Goal: Navigation & Orientation: Find specific page/section

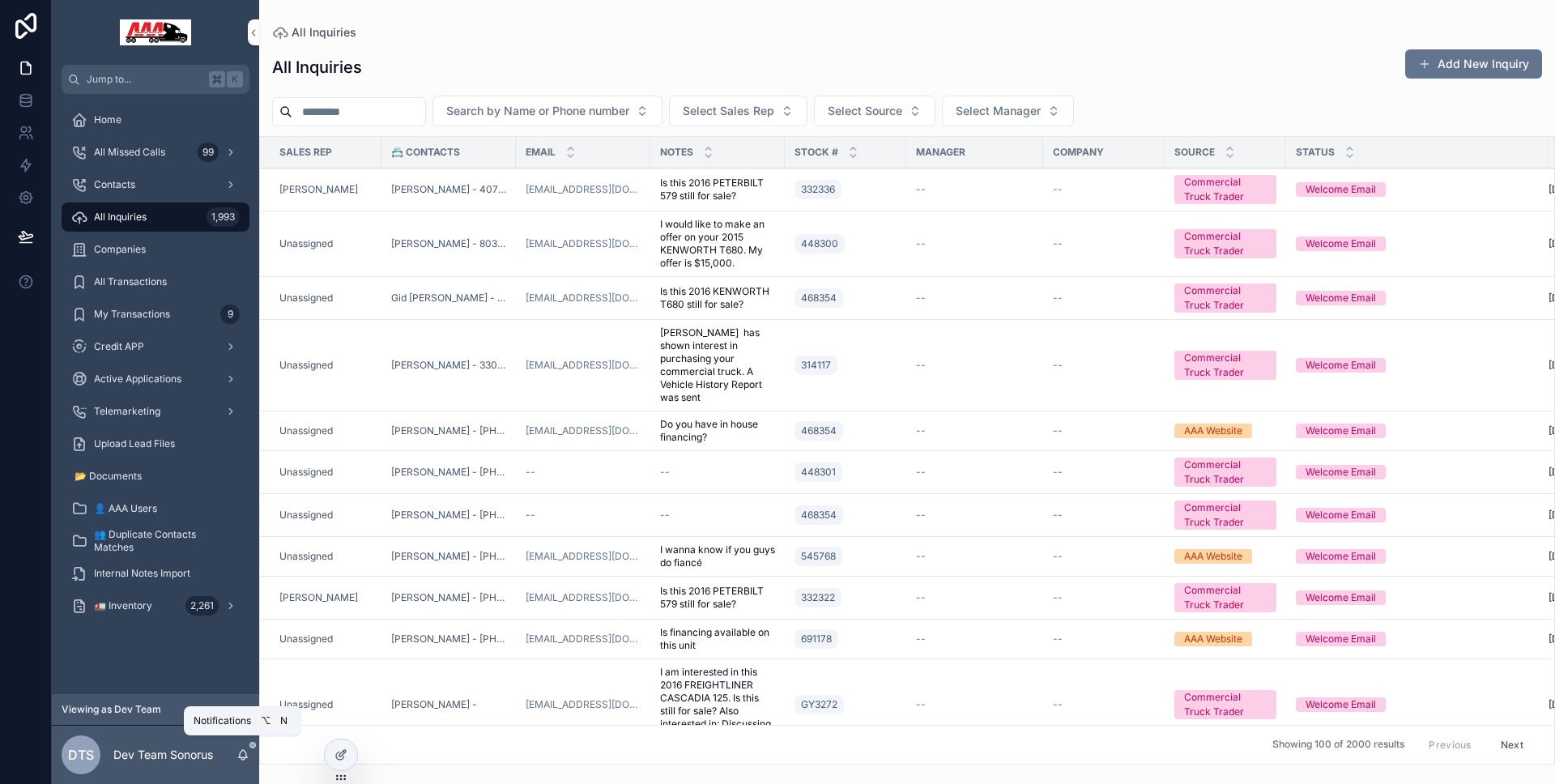
click at [247, 753] on icon "scrollable content" at bounding box center [243, 755] width 13 height 13
click at [243, 754] on icon "scrollable content" at bounding box center [243, 755] width 13 height 13
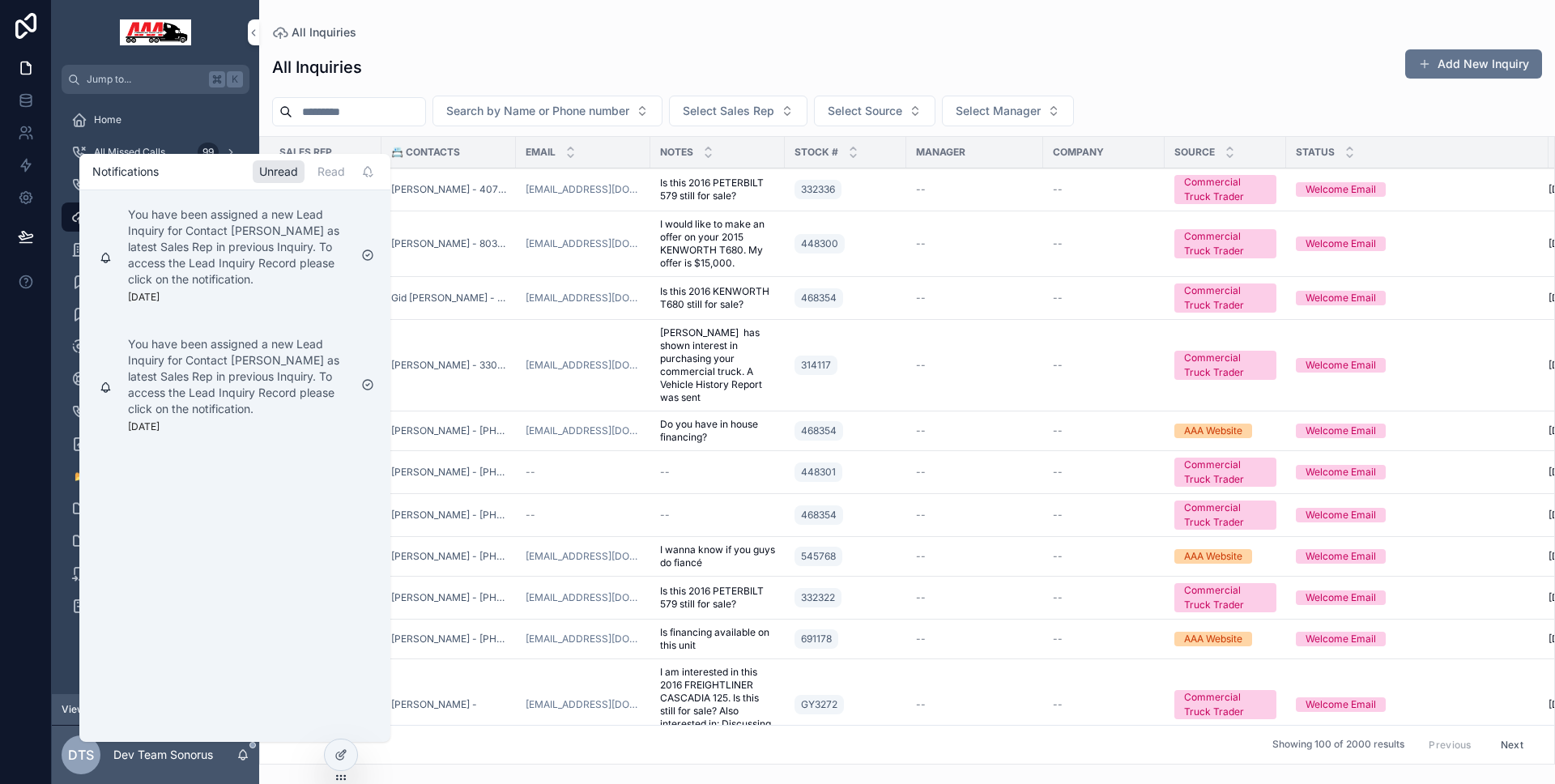
click at [243, 754] on icon "scrollable content" at bounding box center [243, 755] width 13 height 13
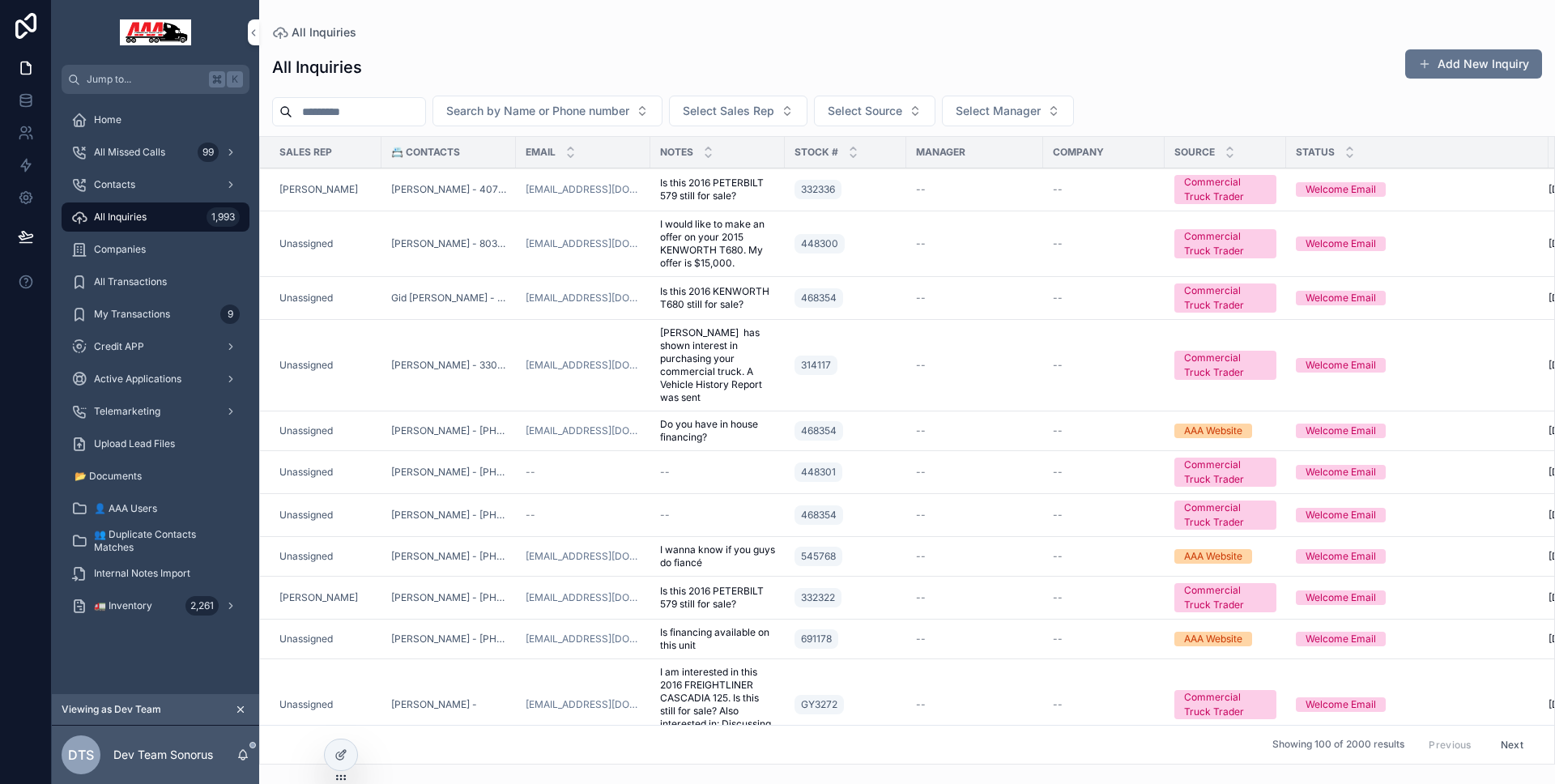
click at [560, 56] on div "All Inquiries Add New Inquiry" at bounding box center [907, 67] width 1270 height 37
click at [241, 749] on icon "scrollable content" at bounding box center [243, 755] width 13 height 13
click at [246, 754] on icon "scrollable content" at bounding box center [243, 755] width 13 height 13
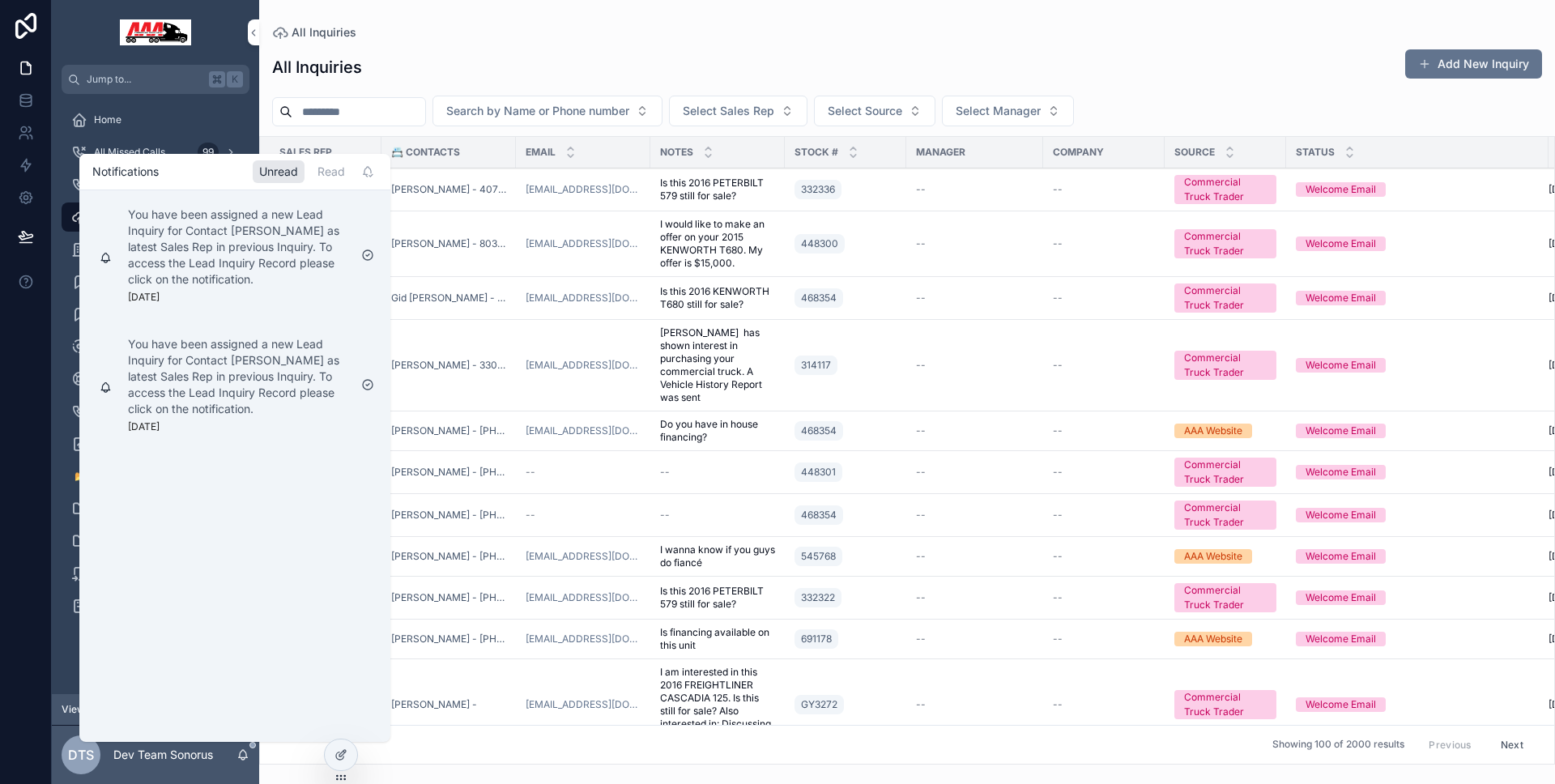
click at [0, 0] on icon at bounding box center [0, 0] width 0 height 0
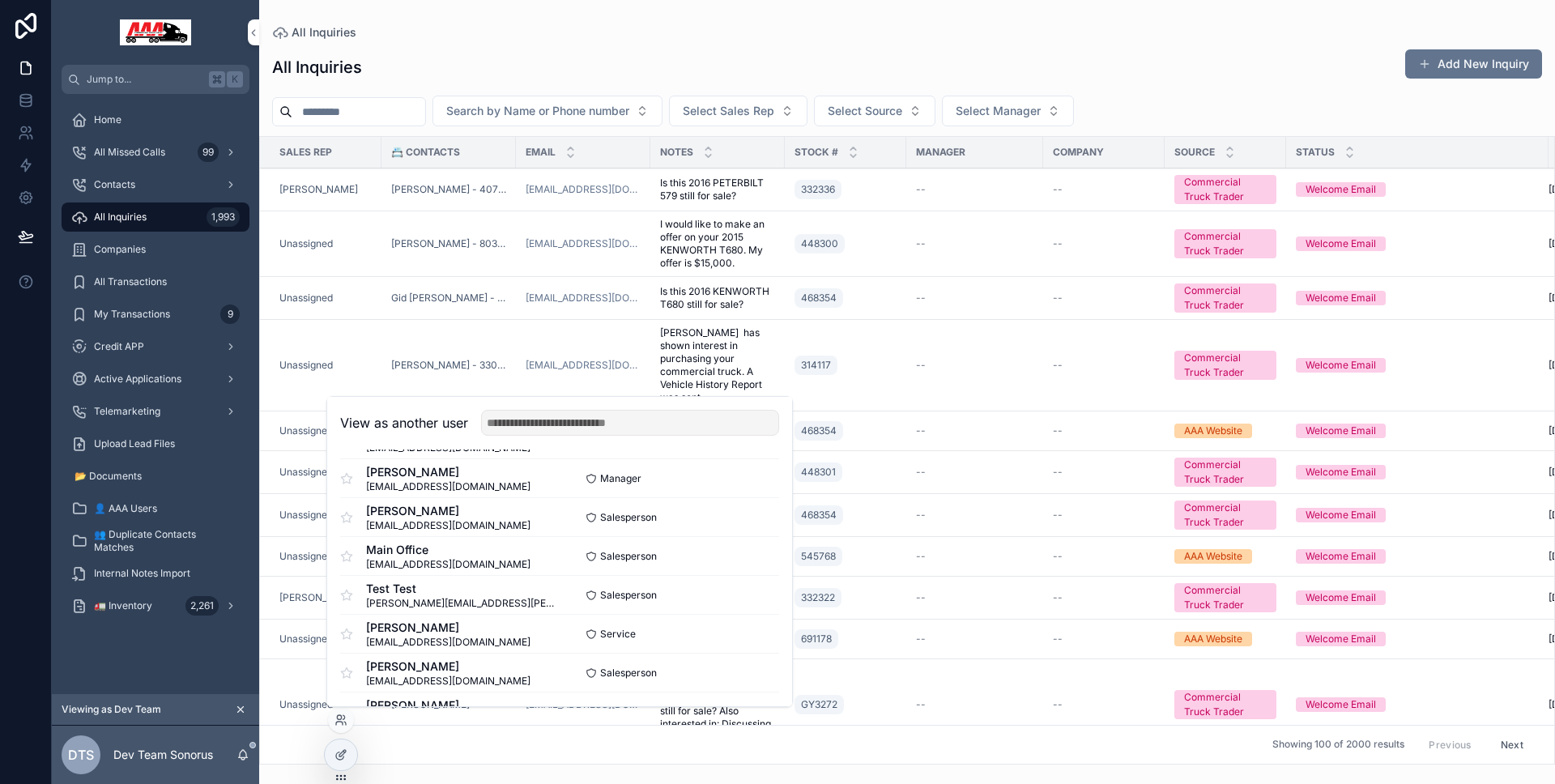
scroll to position [284, 0]
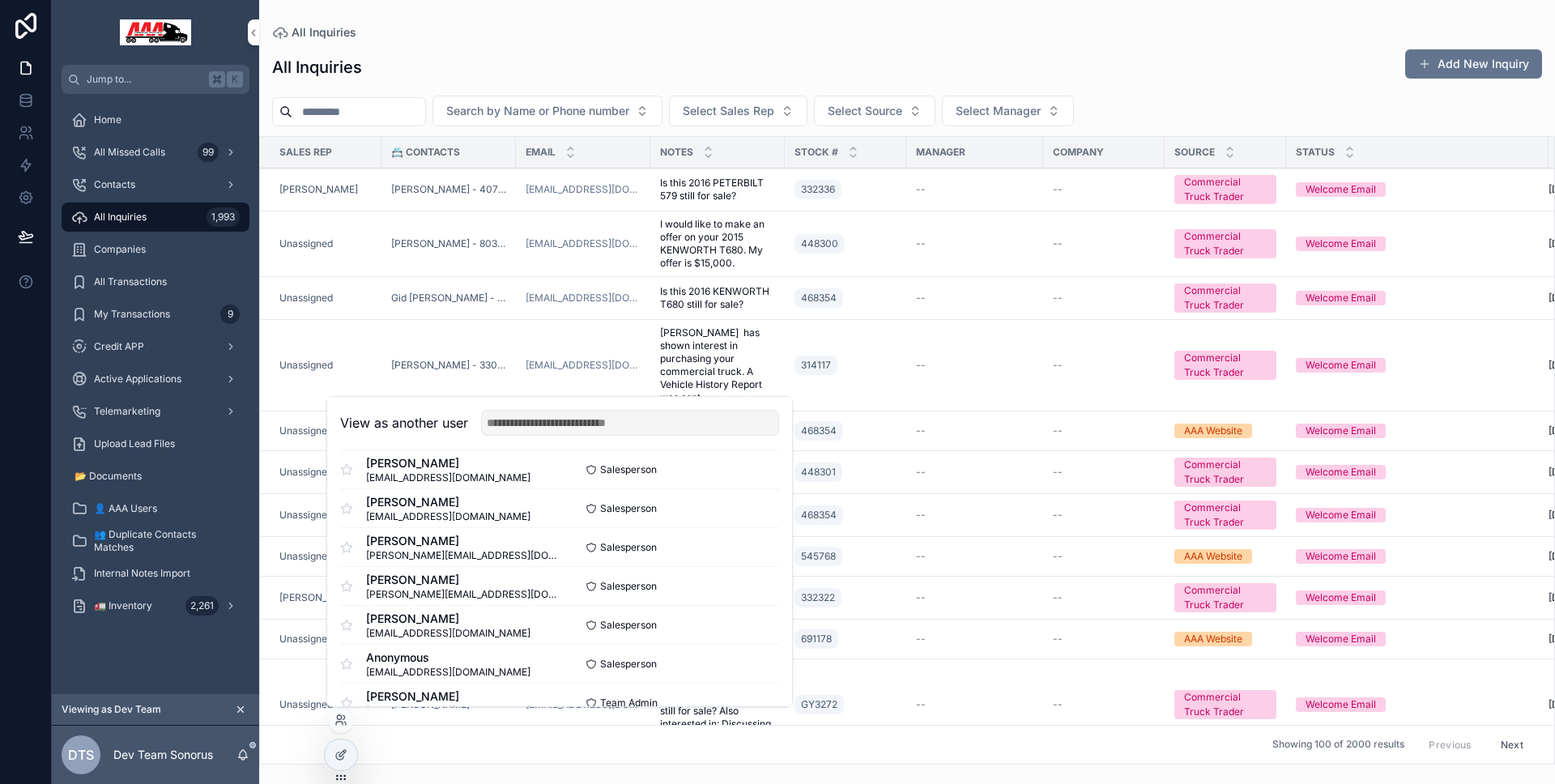
click at [0, 0] on button "Select" at bounding box center [0, 0] width 0 height 0
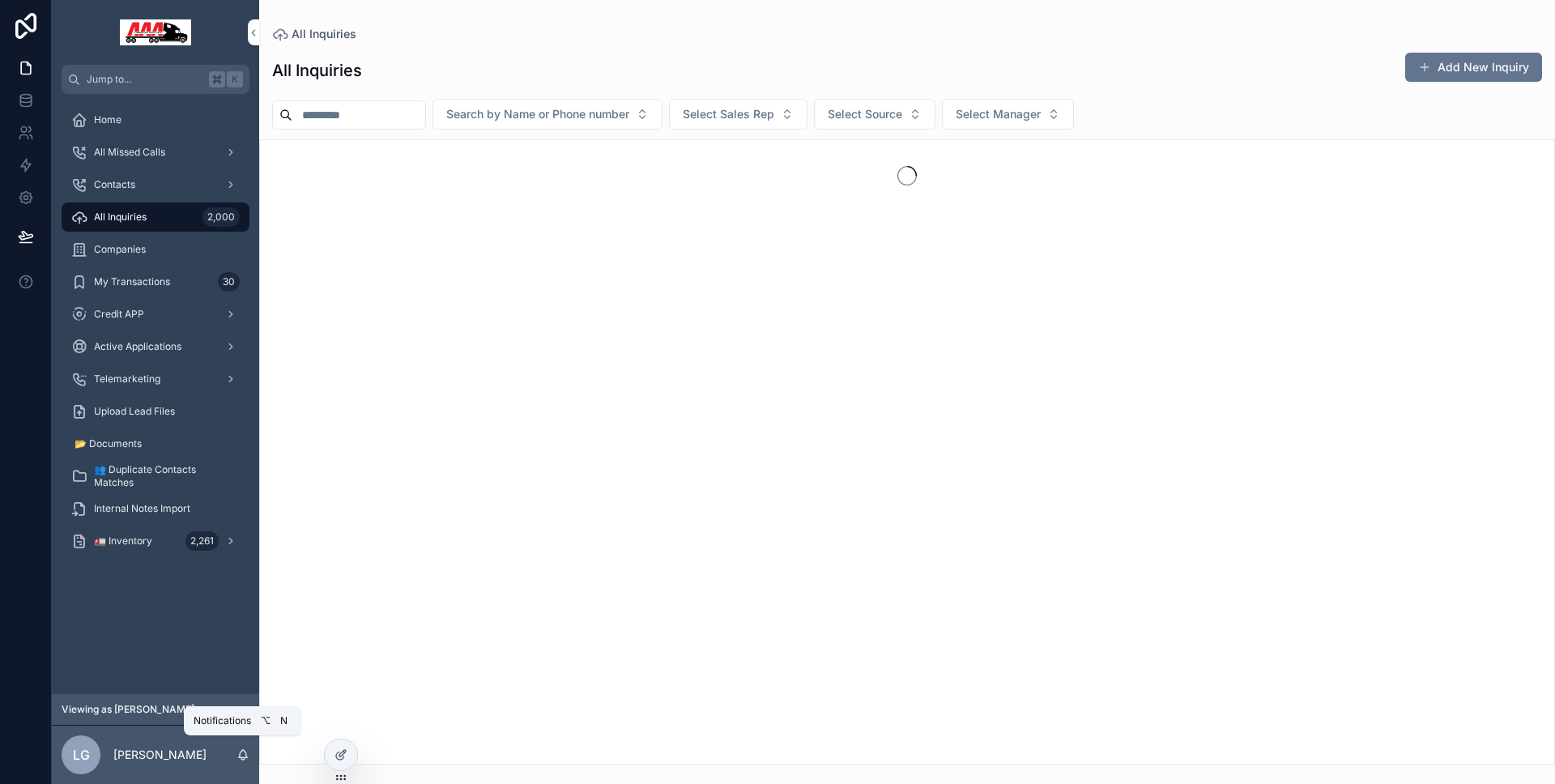
click at [242, 753] on icon "scrollable content" at bounding box center [243, 755] width 13 height 13
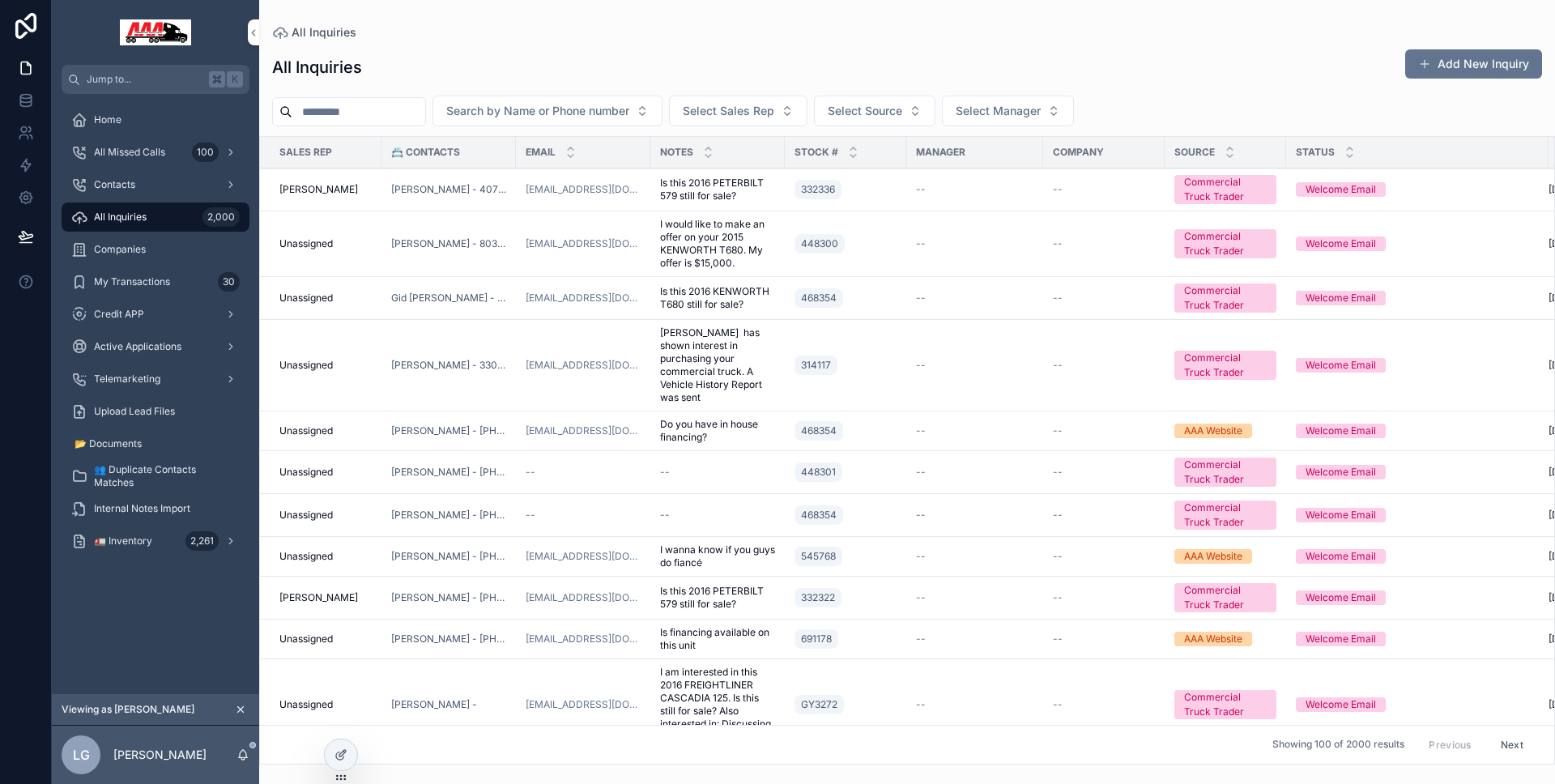
click at [574, 21] on div "All Inquiries All Inquiries Add New Inquiry Search by Name or Phone number Sele…" at bounding box center [907, 382] width 1296 height 764
click at [162, 128] on div "Home" at bounding box center [156, 119] width 169 height 26
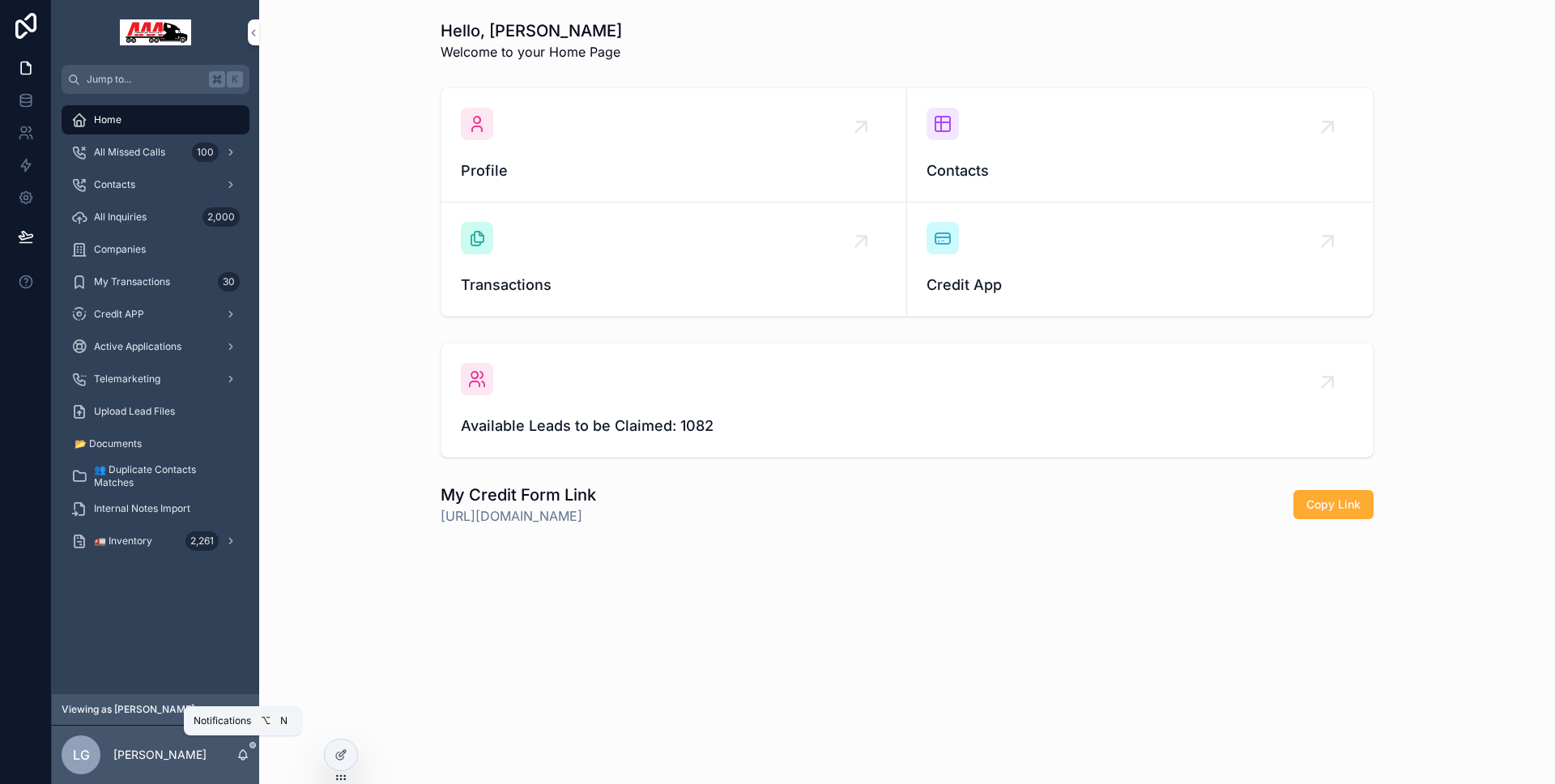
click at [246, 758] on icon "scrollable content" at bounding box center [243, 755] width 13 height 13
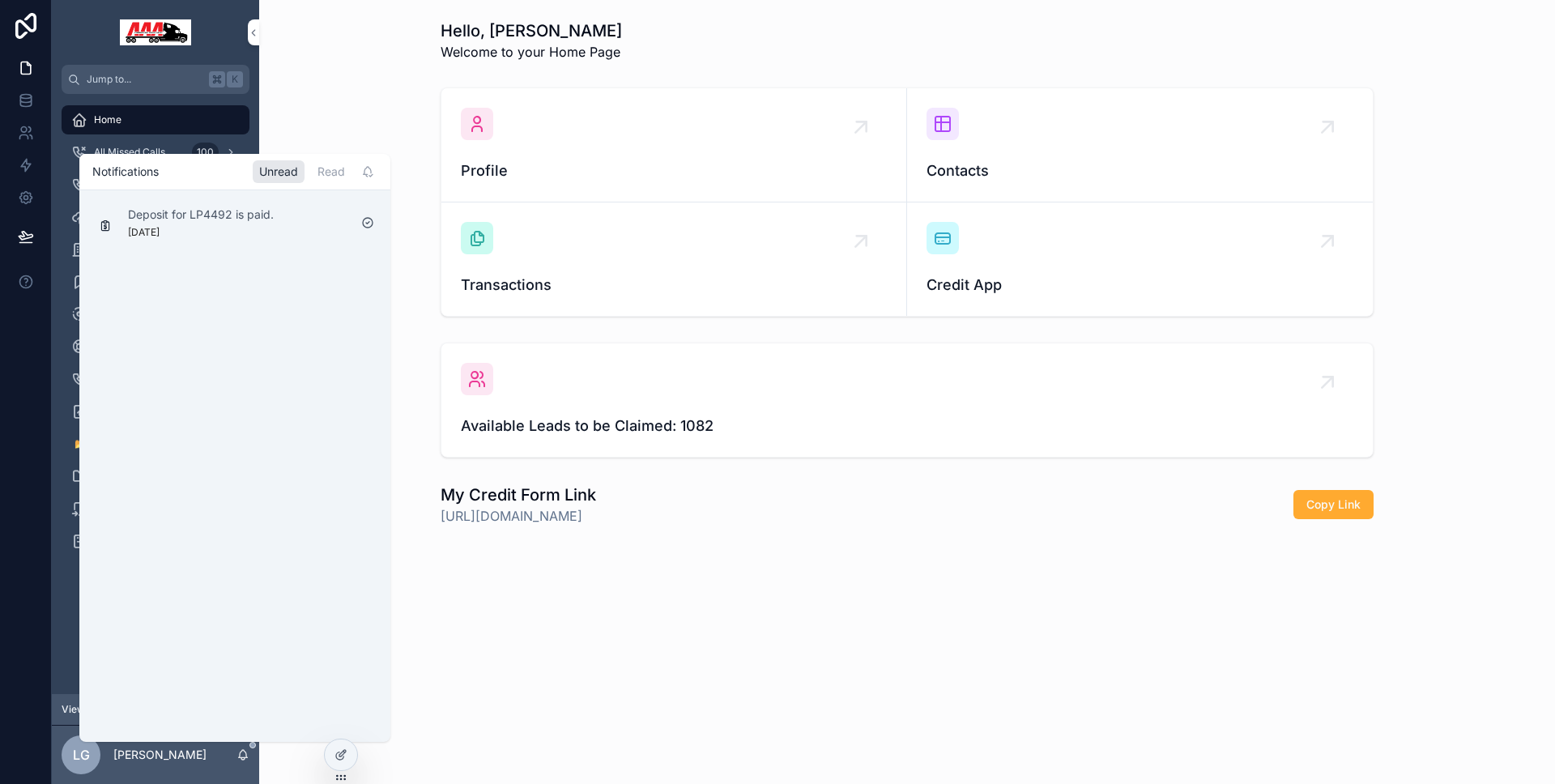
click at [246, 758] on icon "scrollable content" at bounding box center [243, 755] width 13 height 13
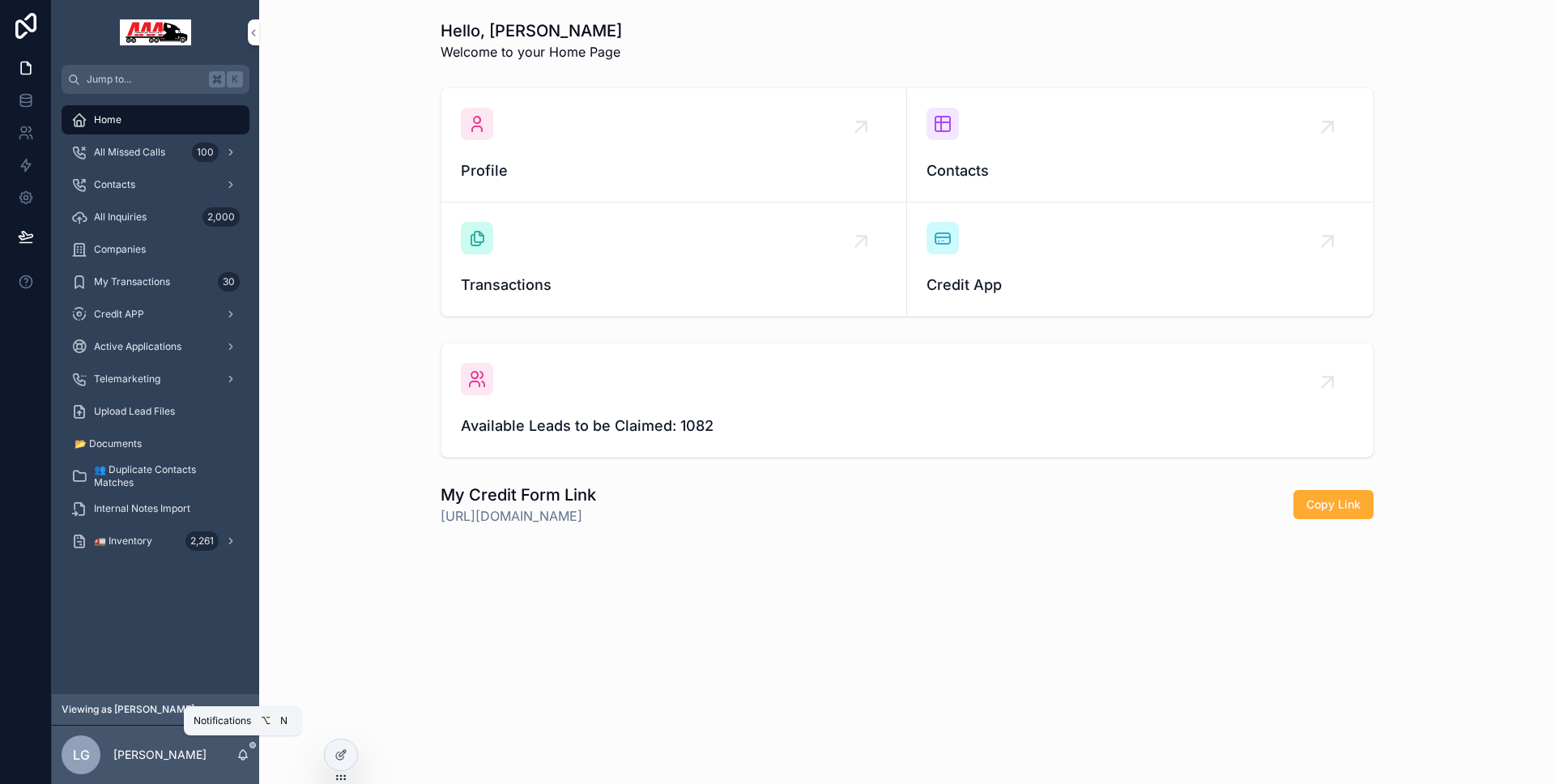
click at [246, 758] on icon "scrollable content" at bounding box center [243, 755] width 13 height 13
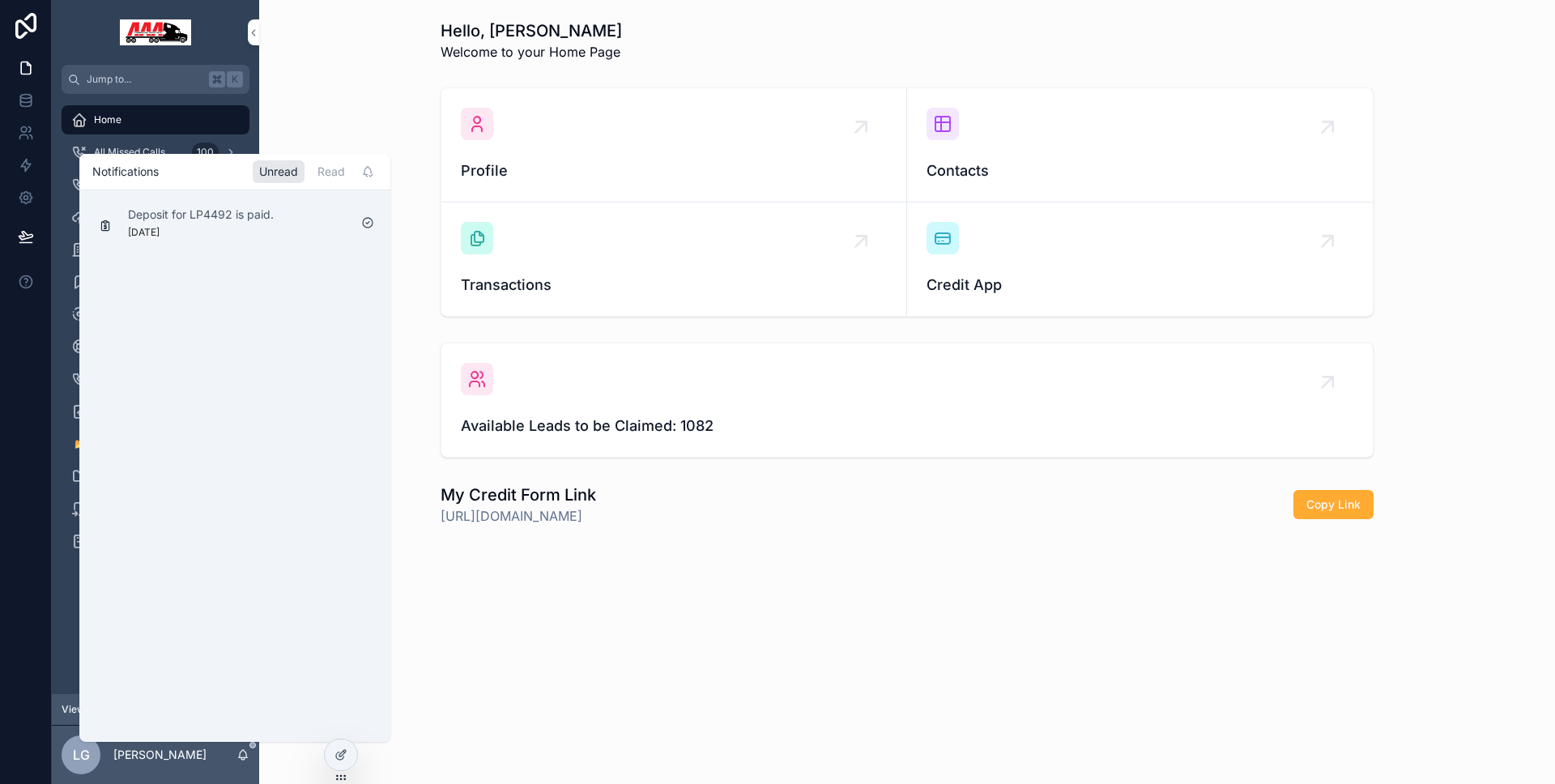
click at [330, 178] on div "Read" at bounding box center [331, 172] width 40 height 23
click at [293, 173] on div "Unread" at bounding box center [278, 172] width 52 height 23
click at [320, 145] on div "Profile Contacts Transactions Credit App" at bounding box center [907, 202] width 1270 height 242
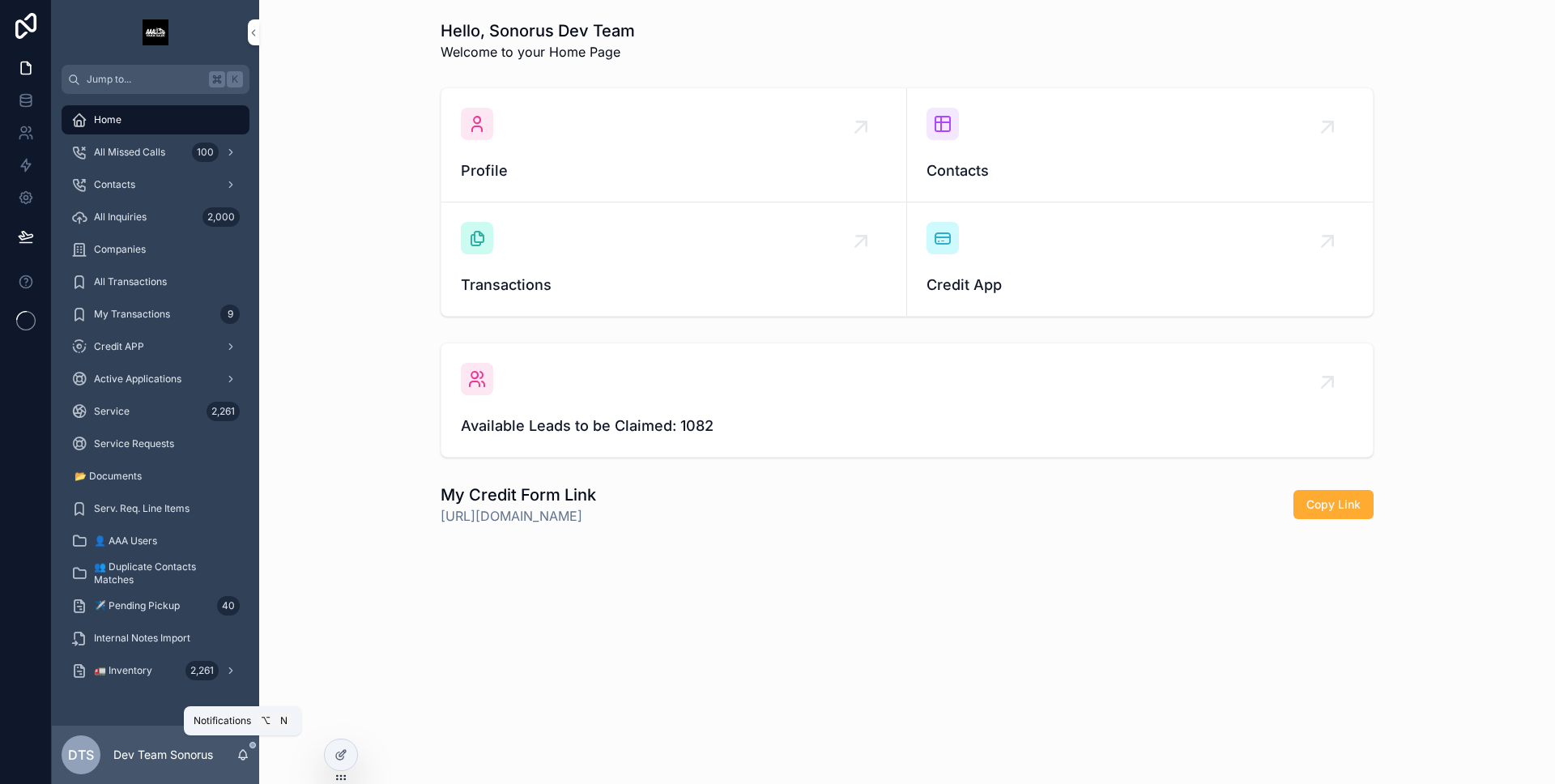
click at [241, 755] on icon "scrollable content" at bounding box center [243, 755] width 13 height 13
click at [240, 754] on icon "scrollable content" at bounding box center [243, 754] width 9 height 7
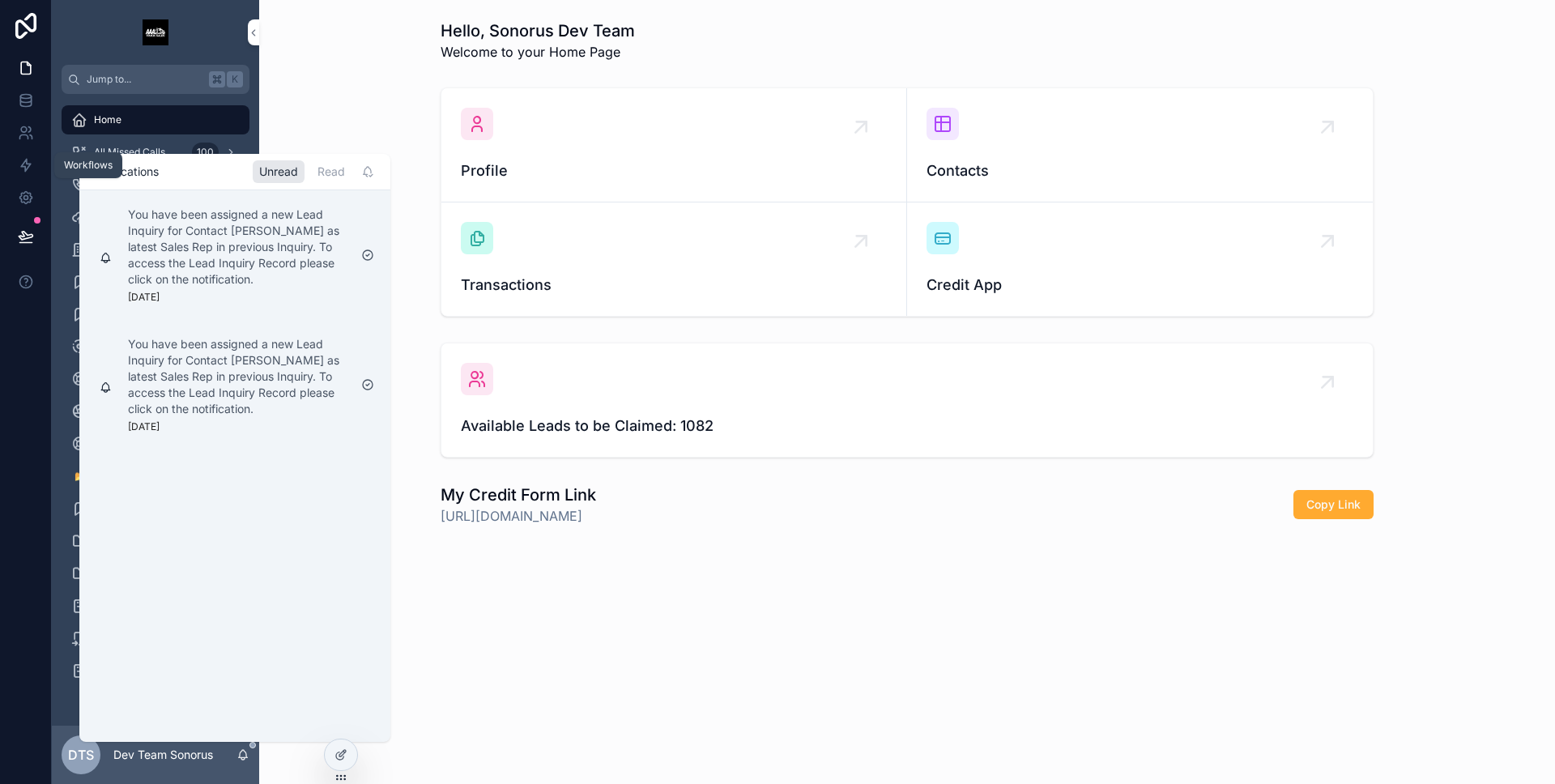
click at [20, 156] on link at bounding box center [26, 165] width 51 height 32
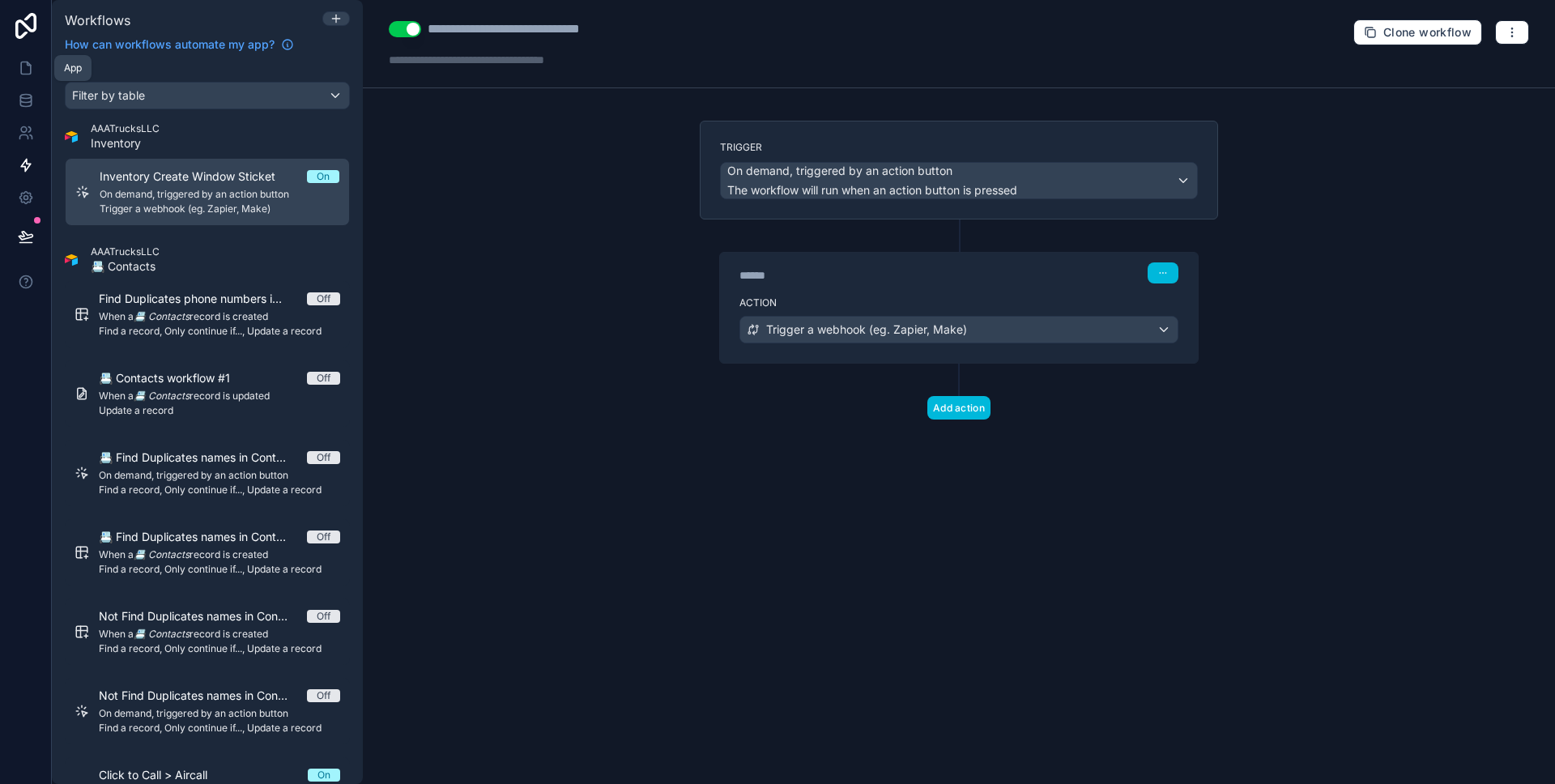
click at [24, 72] on icon at bounding box center [26, 68] width 16 height 16
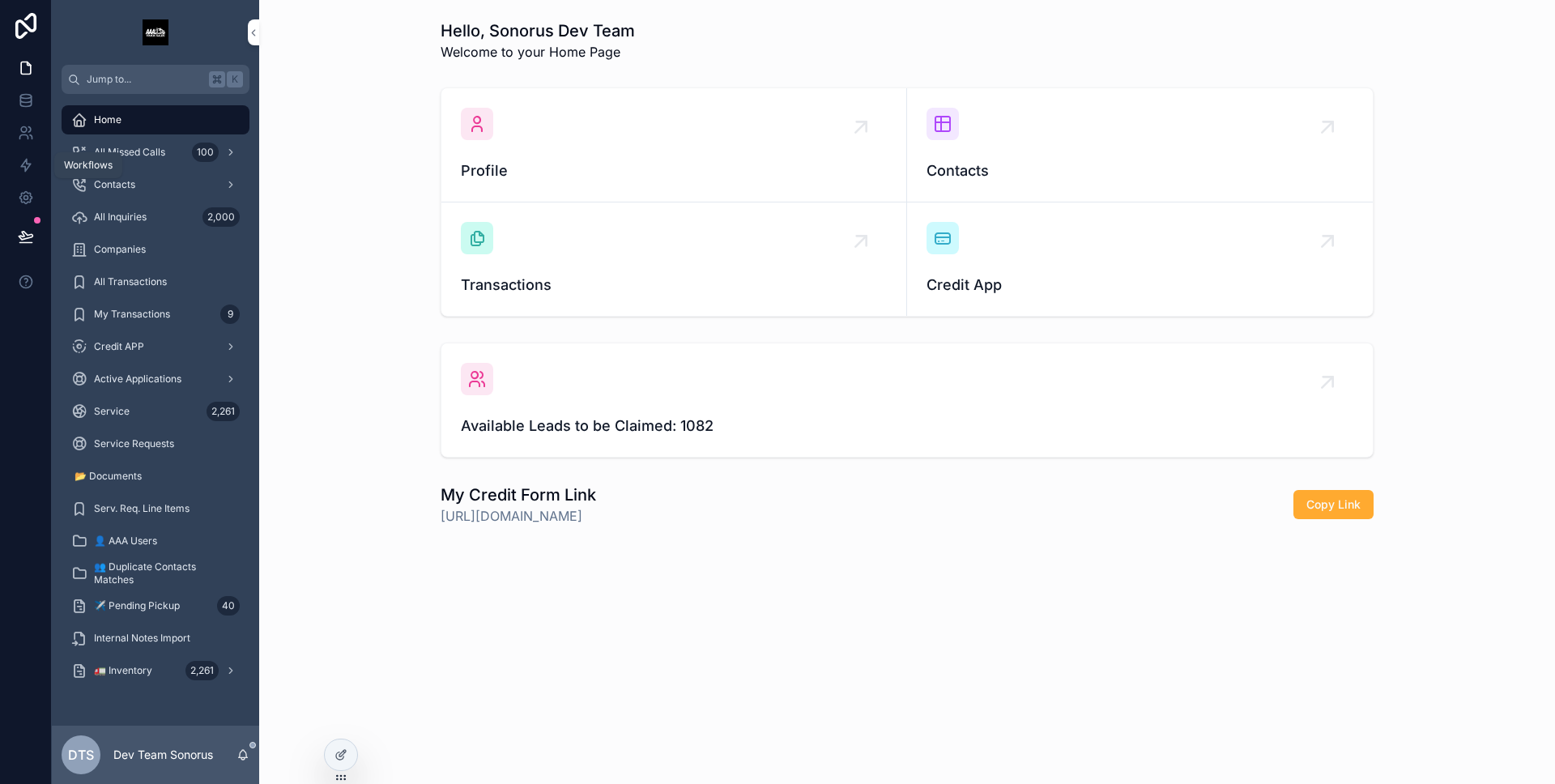
click at [32, 165] on icon at bounding box center [26, 166] width 16 height 16
